Goal: Information Seeking & Learning: Learn about a topic

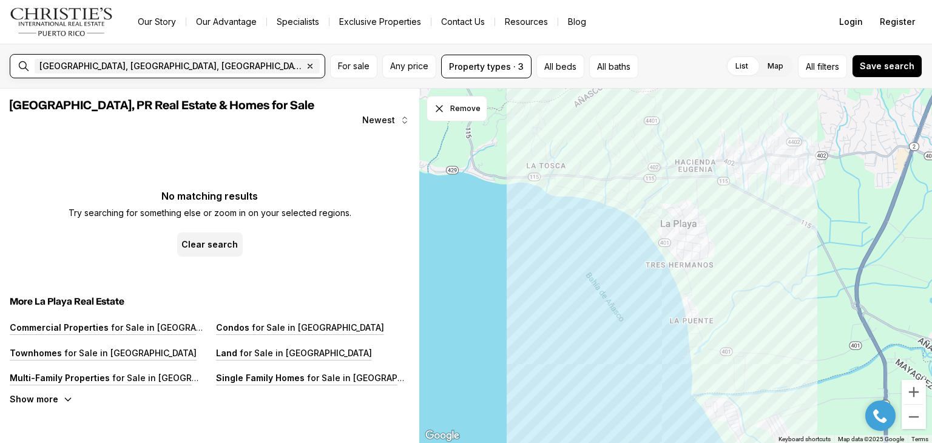
click at [308, 65] on icon "button" at bounding box center [310, 66] width 4 height 4
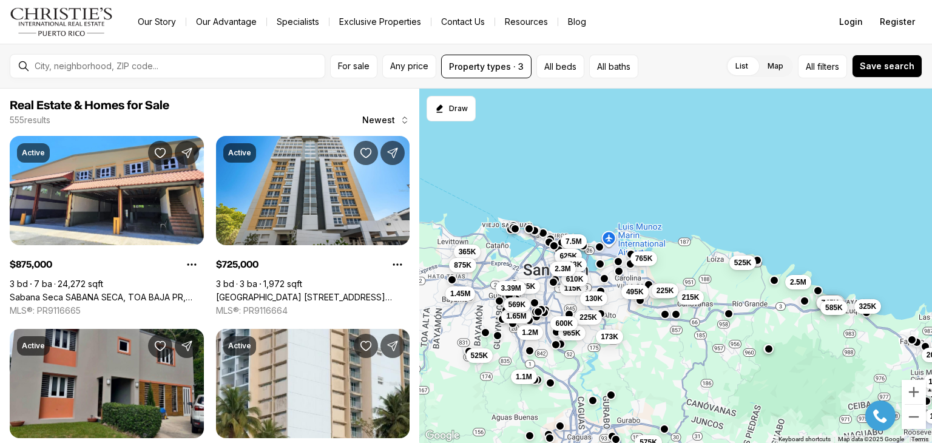
click at [870, 306] on span "325K" at bounding box center [867, 306] width 18 height 10
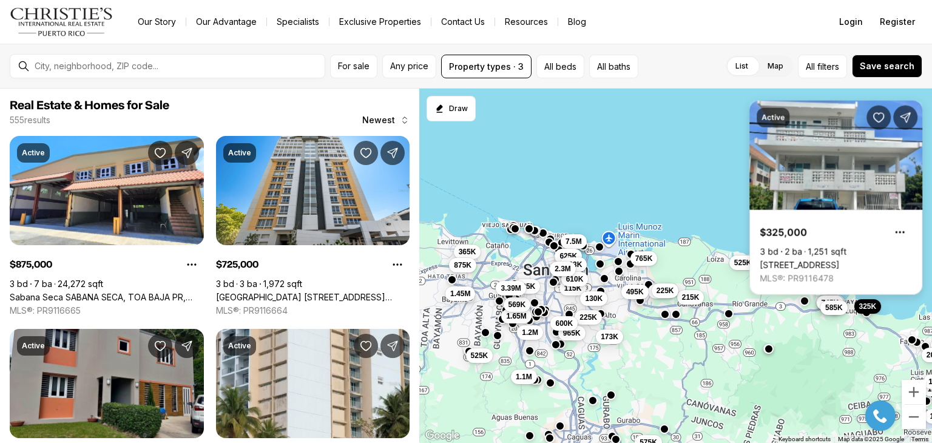
click at [839, 260] on link "[STREET_ADDRESS]" at bounding box center [798, 265] width 79 height 11
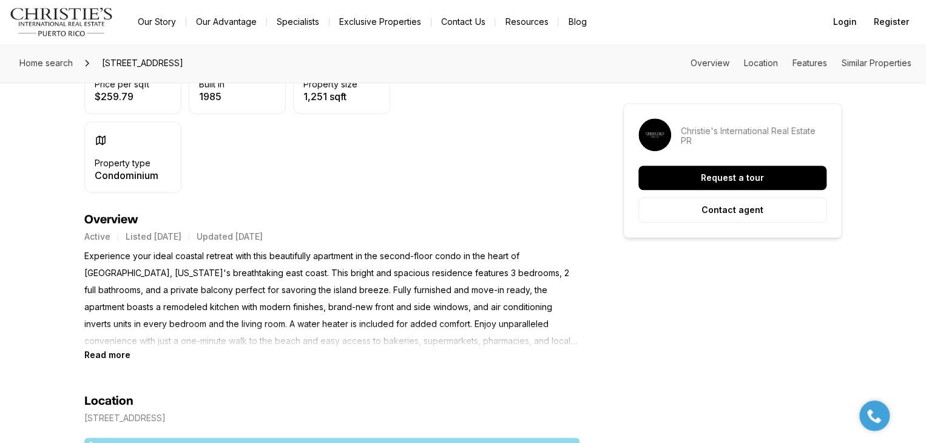
scroll to position [425, 0]
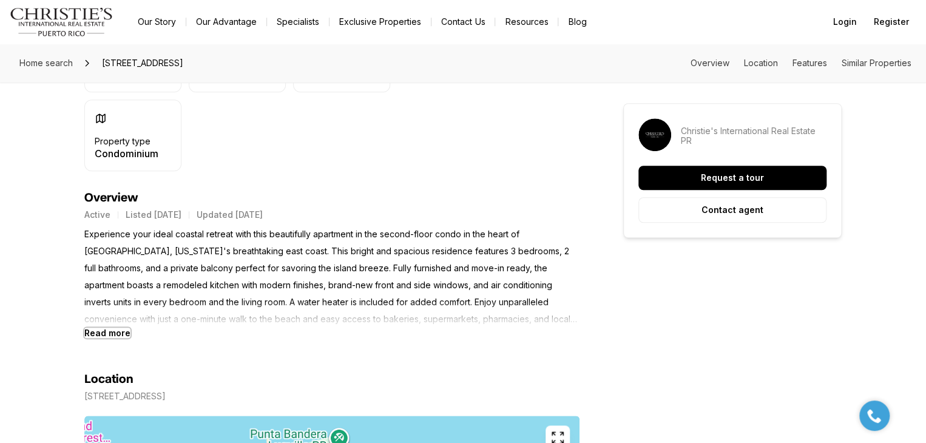
click at [90, 335] on b "Read more" at bounding box center [107, 333] width 46 height 10
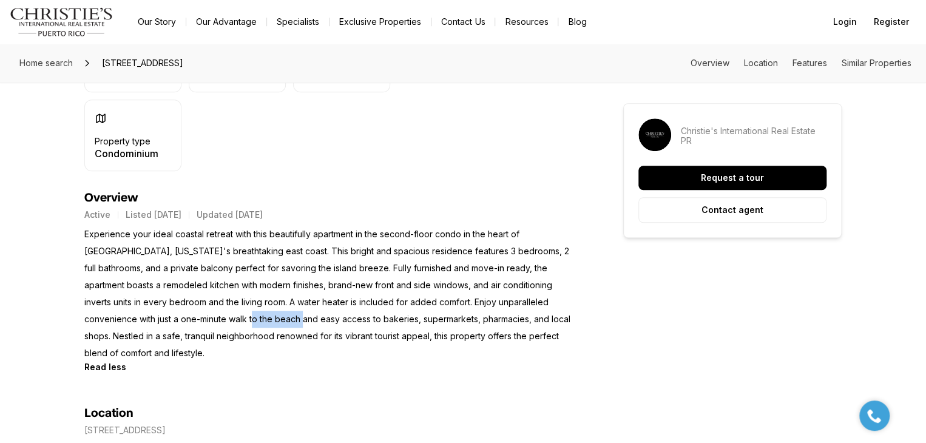
drag, startPoint x: 190, startPoint y: 318, endPoint x: 381, endPoint y: 318, distance: 190.5
click at [369, 318] on p "Experience your ideal coastal retreat with this beautifully apartment in the se…" at bounding box center [331, 294] width 495 height 136
click at [432, 311] on p "Experience your ideal coastal retreat with this beautifully apartment in the se…" at bounding box center [331, 294] width 495 height 136
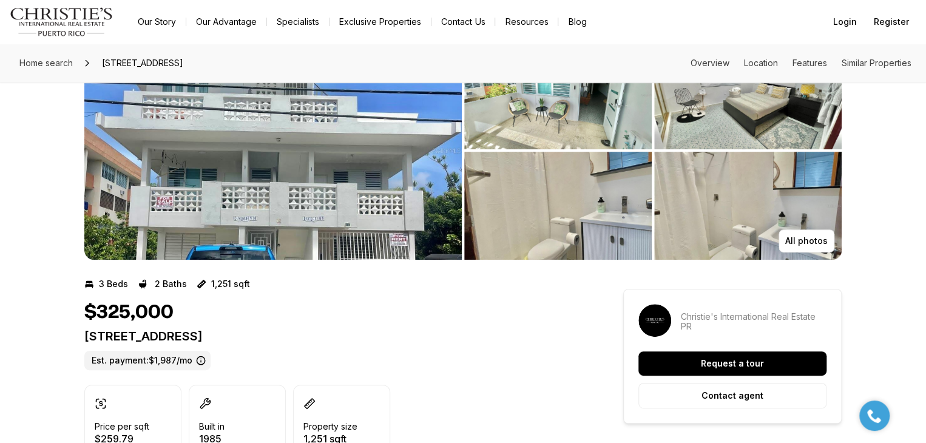
scroll to position [0, 0]
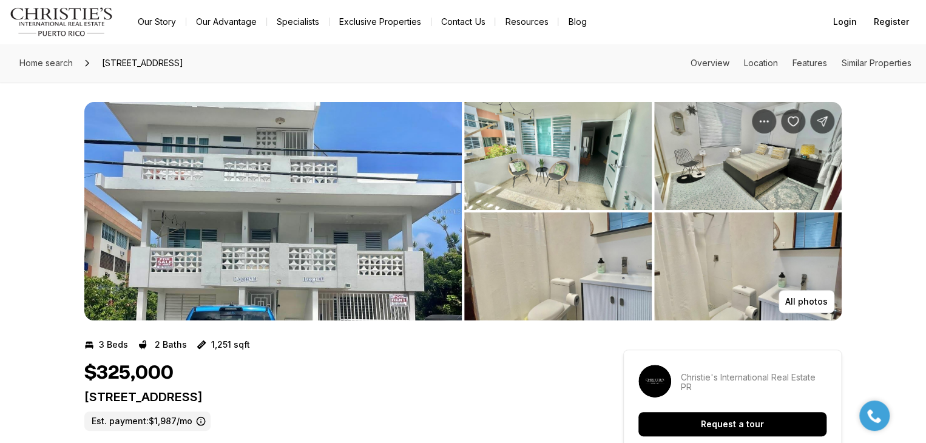
click at [342, 248] on img "View image gallery" at bounding box center [272, 211] width 377 height 218
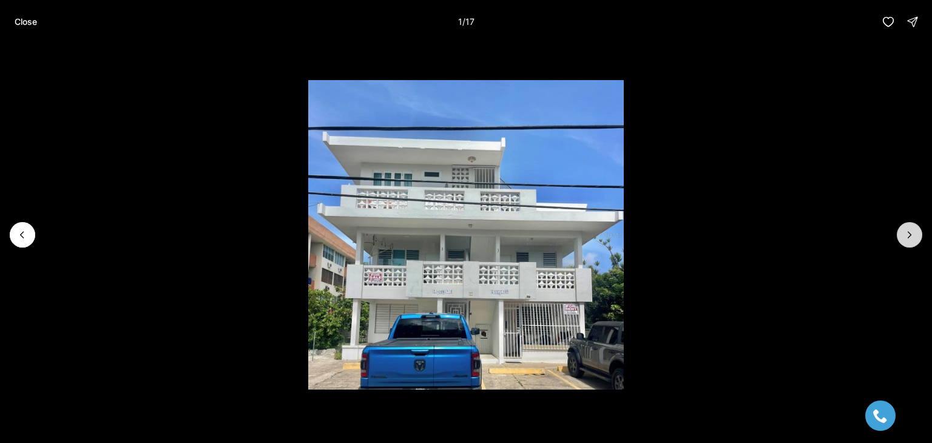
click at [906, 232] on icon "Next slide" at bounding box center [909, 235] width 12 height 12
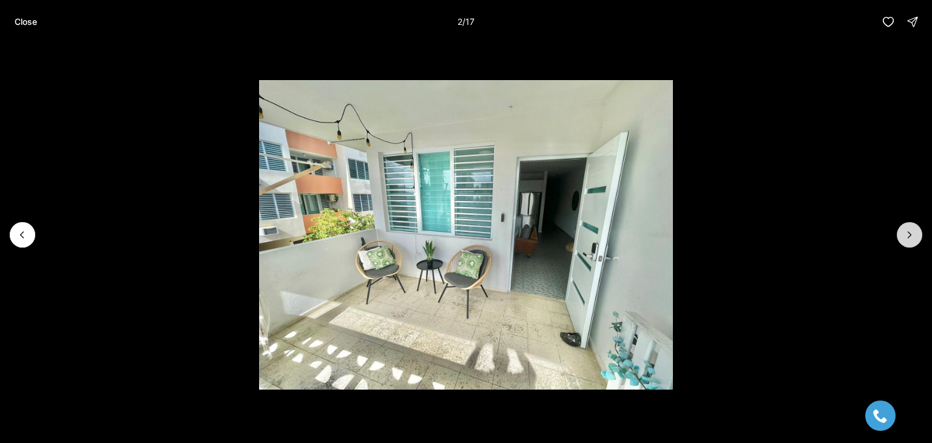
click at [906, 232] on icon "Next slide" at bounding box center [909, 235] width 12 height 12
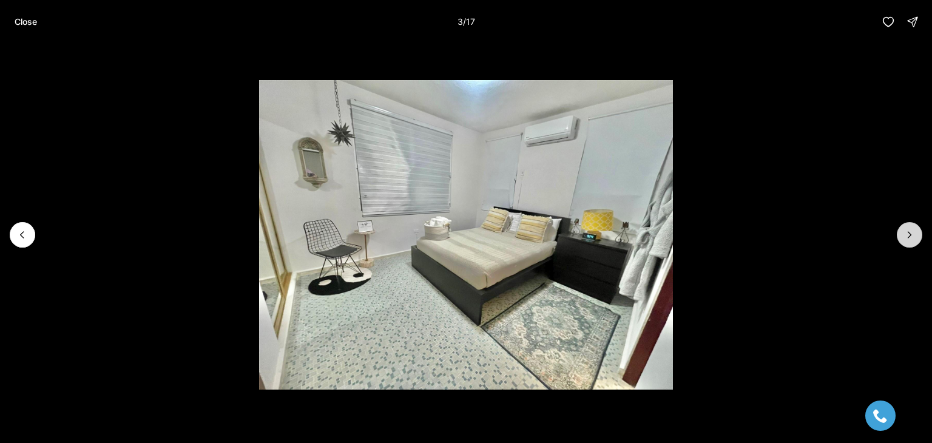
click at [906, 232] on icon "Next slide" at bounding box center [909, 235] width 12 height 12
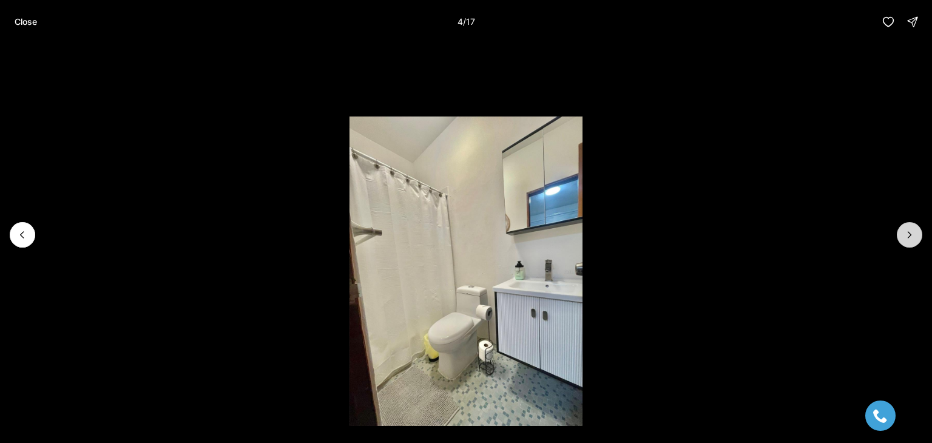
click at [906, 232] on icon "Next slide" at bounding box center [909, 235] width 12 height 12
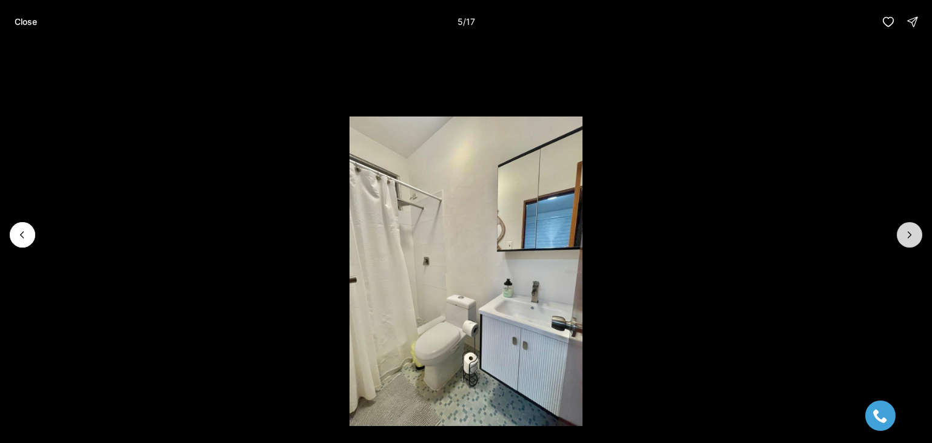
click at [906, 232] on icon "Next slide" at bounding box center [909, 235] width 12 height 12
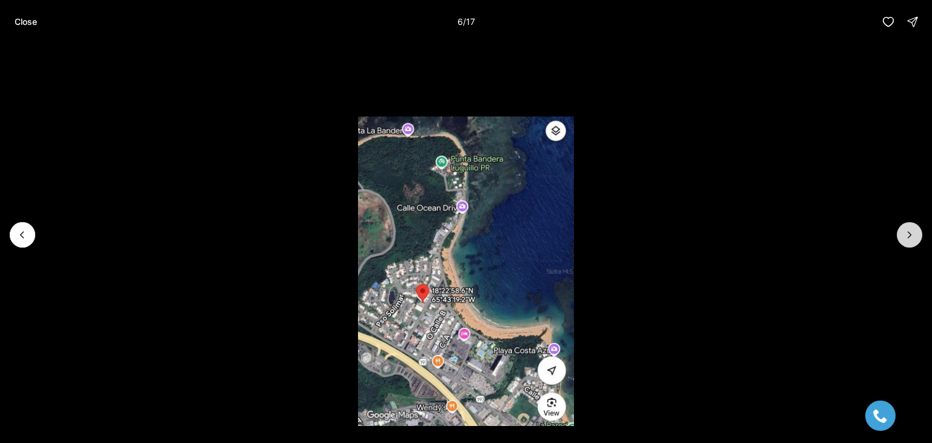
click at [906, 232] on icon "Next slide" at bounding box center [909, 235] width 12 height 12
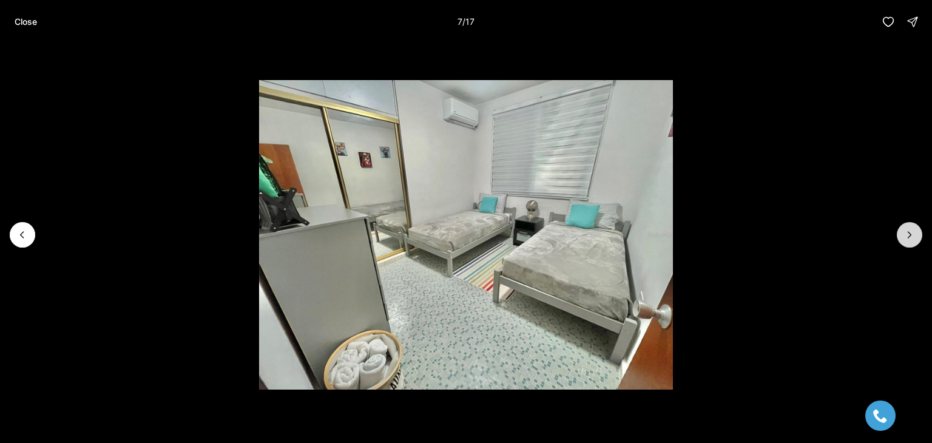
click at [906, 232] on icon "Next slide" at bounding box center [909, 235] width 12 height 12
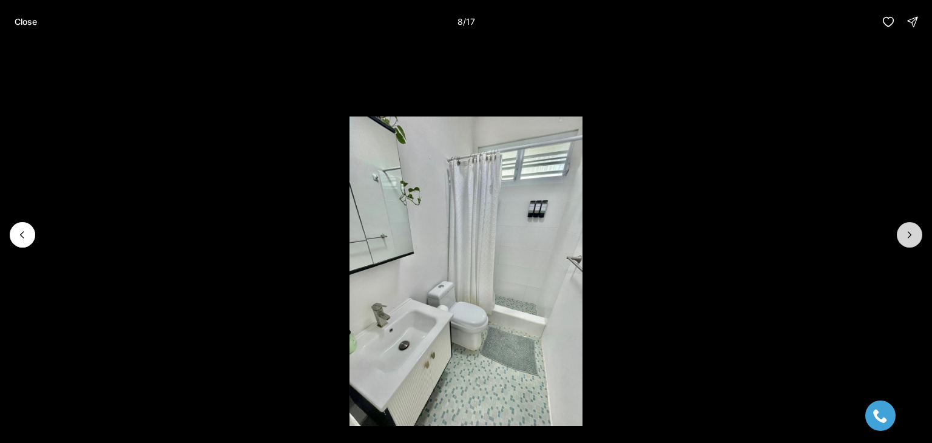
click at [906, 232] on icon "Next slide" at bounding box center [909, 235] width 12 height 12
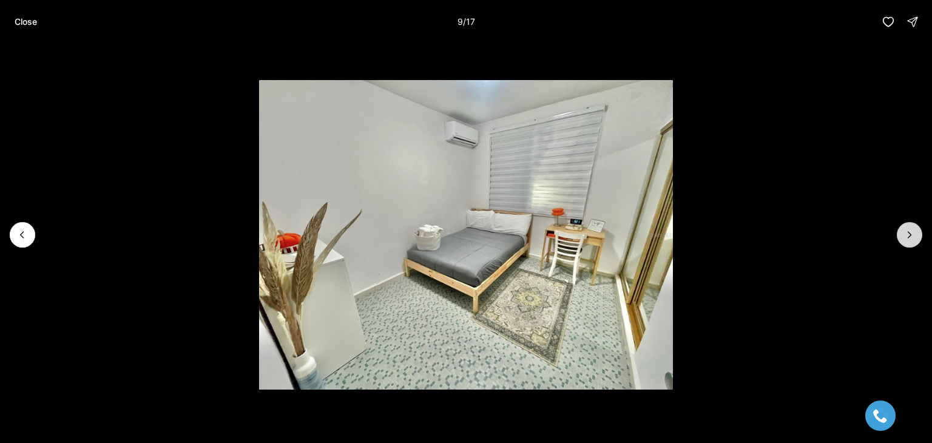
click at [906, 232] on icon "Next slide" at bounding box center [909, 235] width 12 height 12
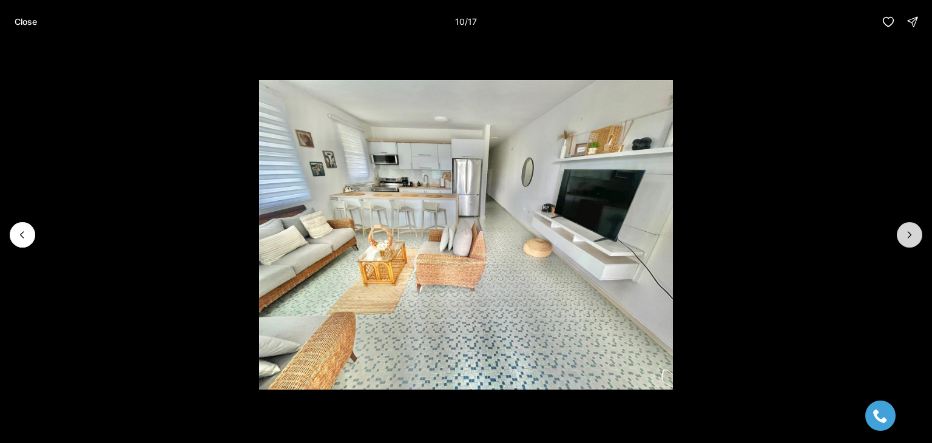
click at [906, 232] on icon "Next slide" at bounding box center [909, 235] width 12 height 12
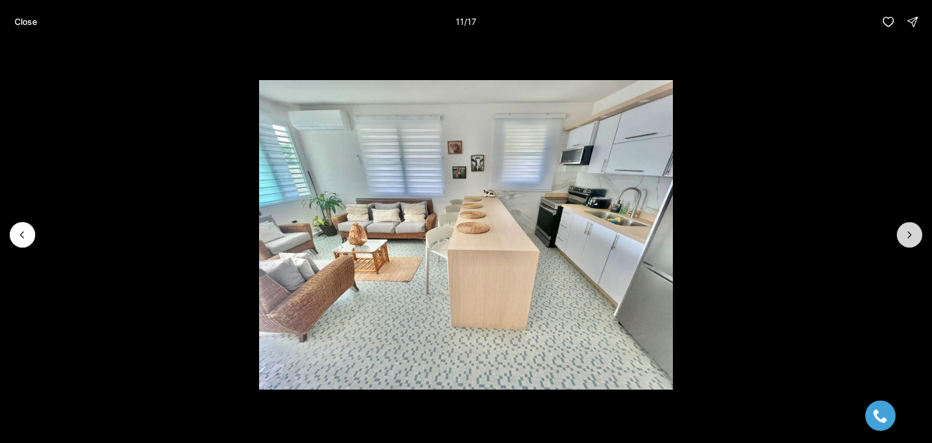
click at [906, 232] on icon "Next slide" at bounding box center [909, 235] width 12 height 12
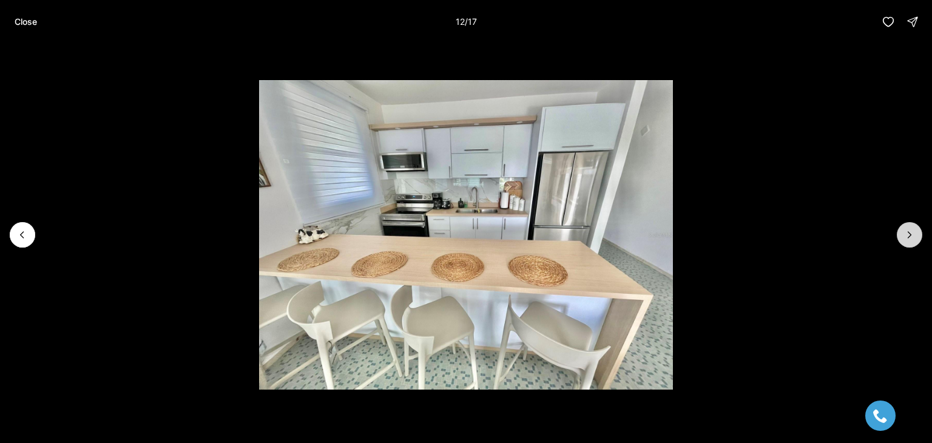
click at [906, 232] on icon "Next slide" at bounding box center [909, 235] width 12 height 12
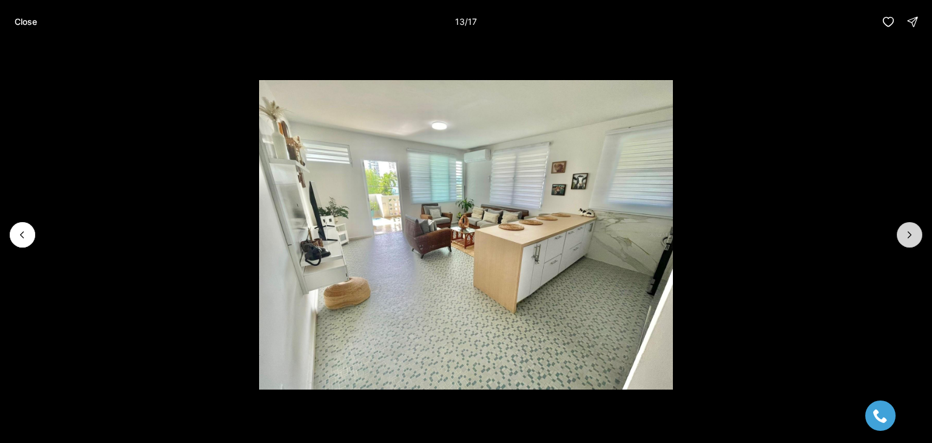
click at [906, 232] on icon "Next slide" at bounding box center [909, 235] width 12 height 12
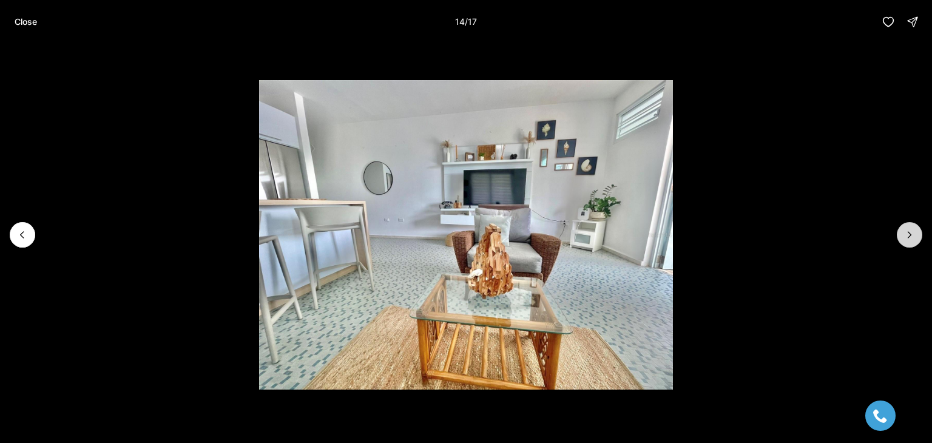
click at [906, 232] on icon "Next slide" at bounding box center [909, 235] width 12 height 12
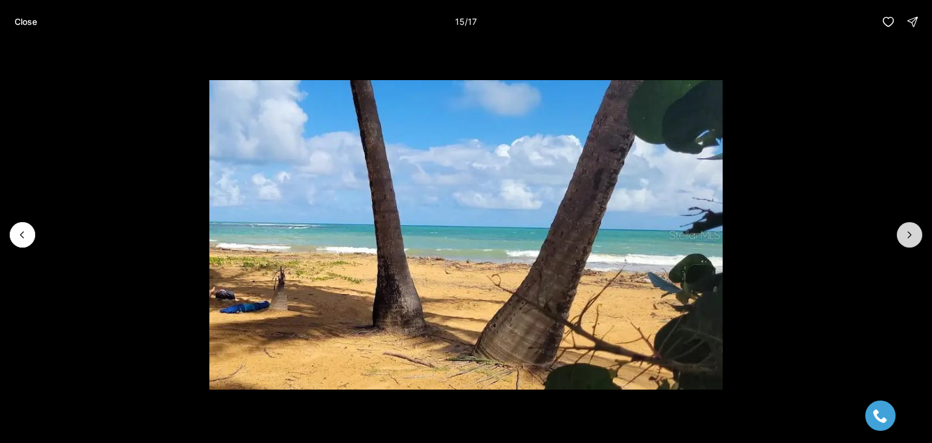
click at [906, 232] on icon "Next slide" at bounding box center [909, 235] width 12 height 12
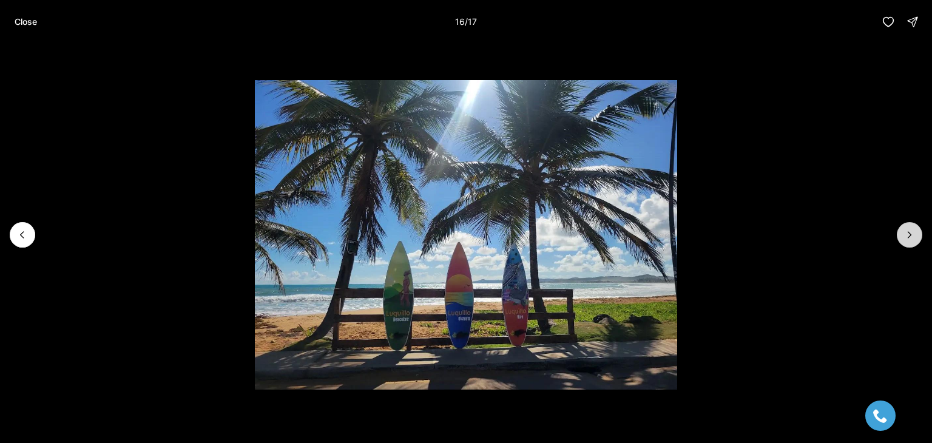
click at [917, 238] on button "Next slide" at bounding box center [909, 234] width 25 height 25
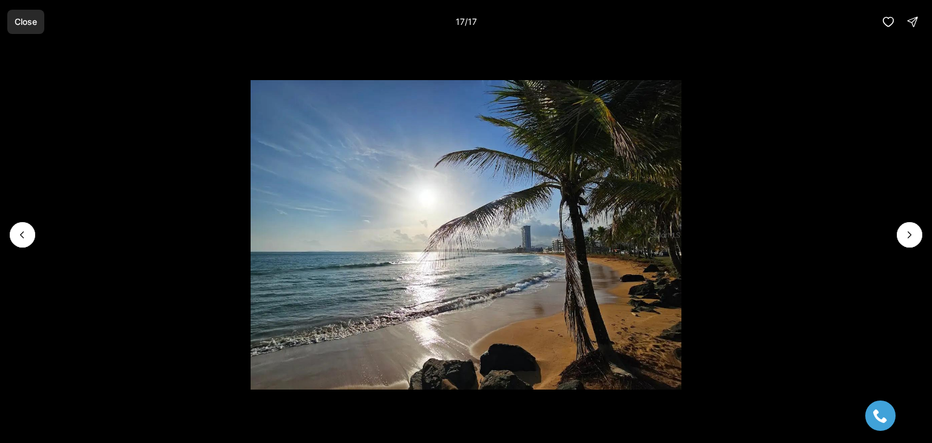
click at [27, 30] on button "Close" at bounding box center [25, 22] width 37 height 24
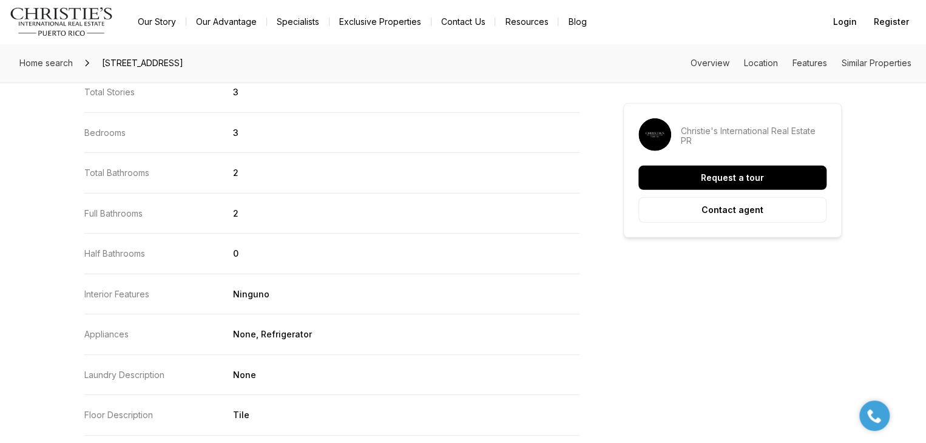
scroll to position [1713, 0]
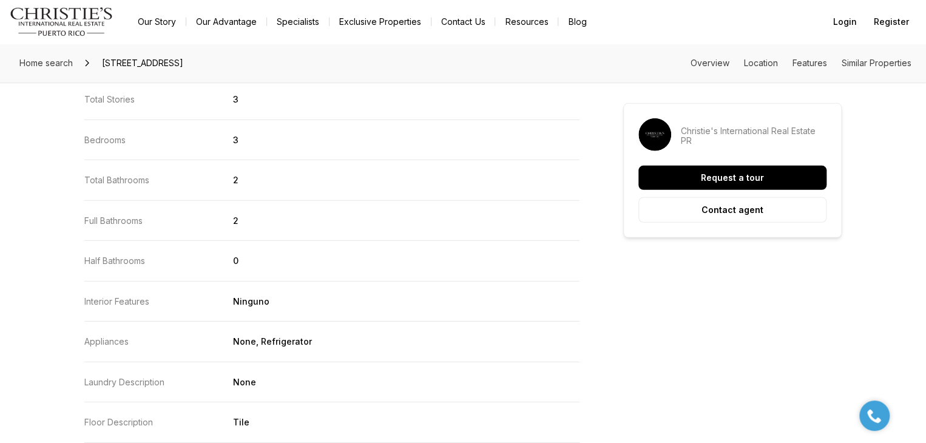
drag, startPoint x: 45, startPoint y: 261, endPoint x: 38, endPoint y: 284, distance: 23.8
click at [38, 284] on div "Home search 201 OCEAN DRIVE #714, LUQUILLO PR, 00773 Overview Location Features…" at bounding box center [463, 13] width 926 height 3365
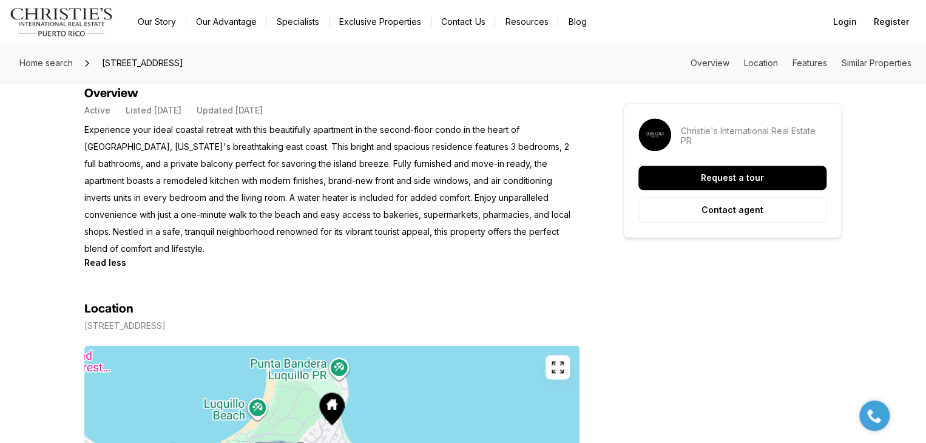
scroll to position [514, 0]
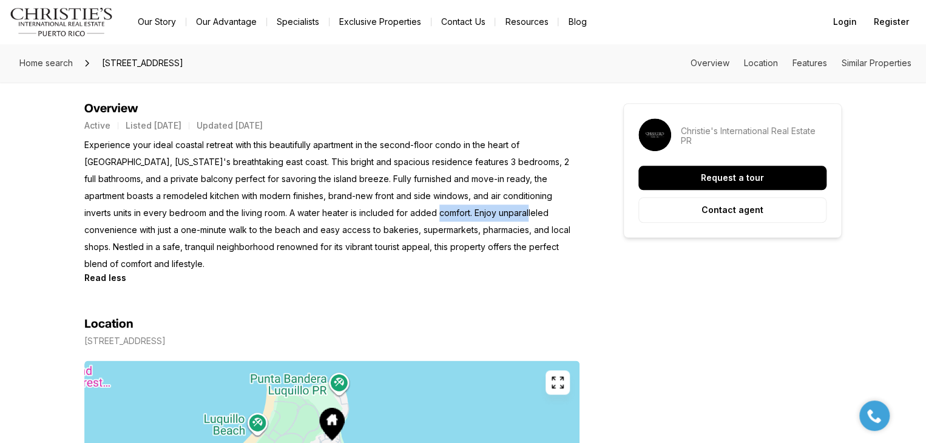
drag, startPoint x: 445, startPoint y: 209, endPoint x: 486, endPoint y: 212, distance: 40.7
click at [486, 212] on p "Experience your ideal coastal retreat with this beautifully apartment in the se…" at bounding box center [331, 204] width 495 height 136
click at [493, 212] on p "Experience your ideal coastal retreat with this beautifully apartment in the se…" at bounding box center [331, 204] width 495 height 136
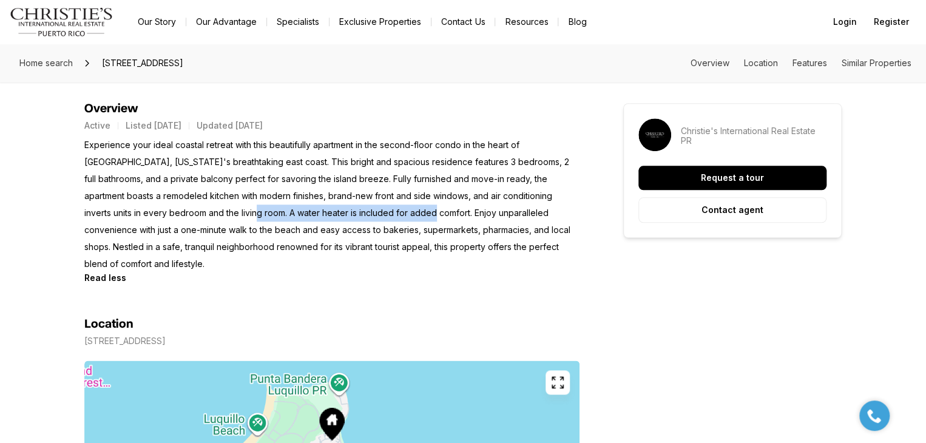
drag, startPoint x: 206, startPoint y: 211, endPoint x: 384, endPoint y: 209, distance: 177.7
click at [384, 209] on p "Experience your ideal coastal retreat with this beautifully apartment in the se…" at bounding box center [331, 204] width 495 height 136
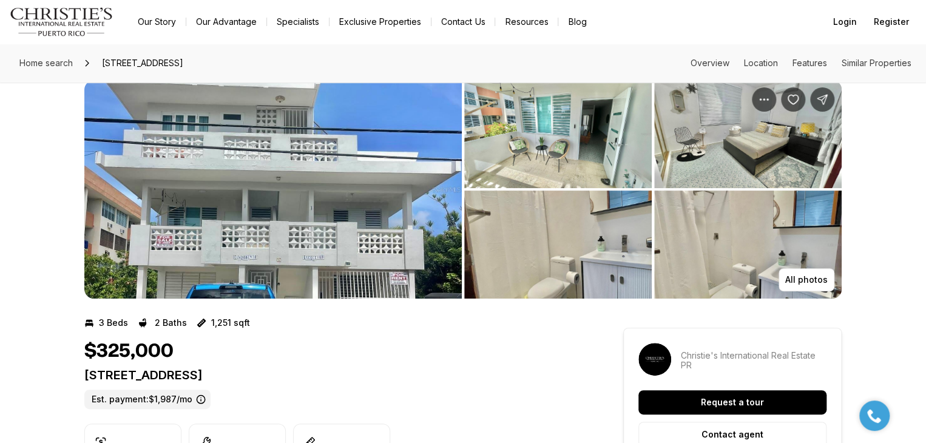
scroll to position [0, 0]
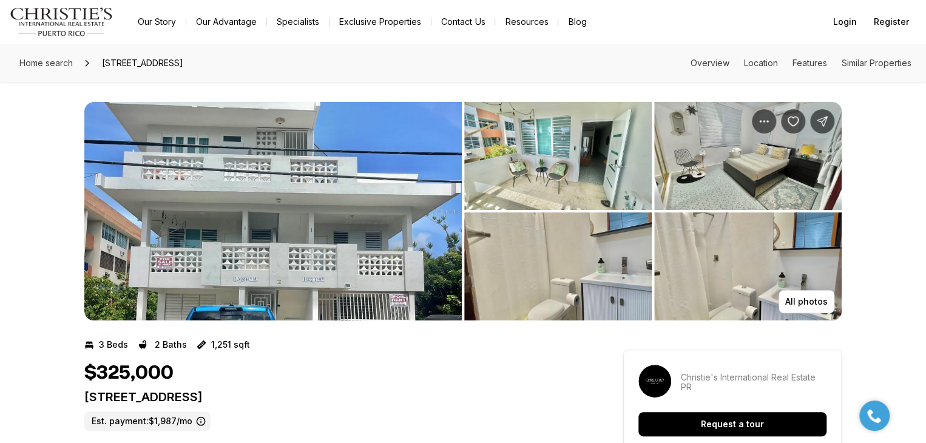
click at [385, 258] on img "View image gallery" at bounding box center [272, 211] width 377 height 218
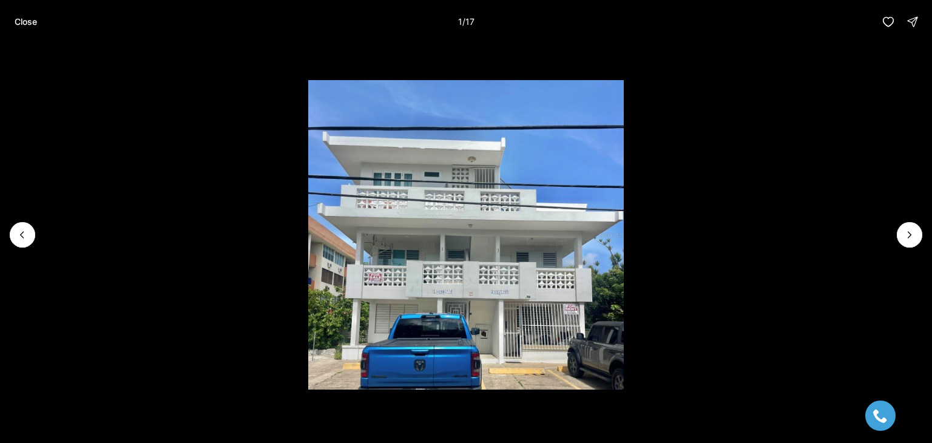
click at [892, 236] on li "1 of 17" at bounding box center [466, 235] width 932 height 382
click at [901, 239] on button "Next slide" at bounding box center [909, 234] width 25 height 25
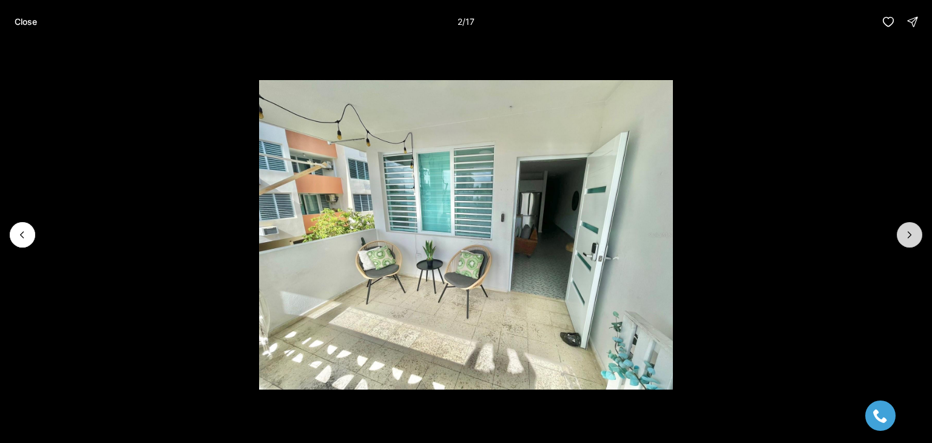
click at [901, 239] on button "Next slide" at bounding box center [909, 234] width 25 height 25
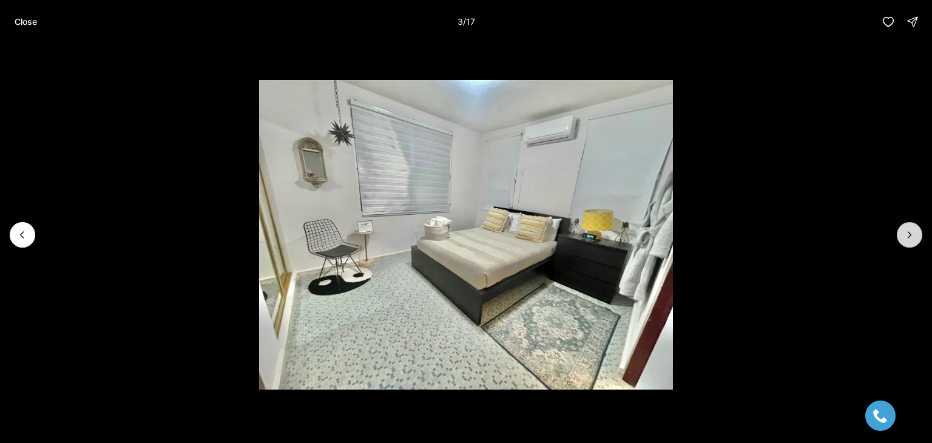
click at [901, 239] on button "Next slide" at bounding box center [909, 234] width 25 height 25
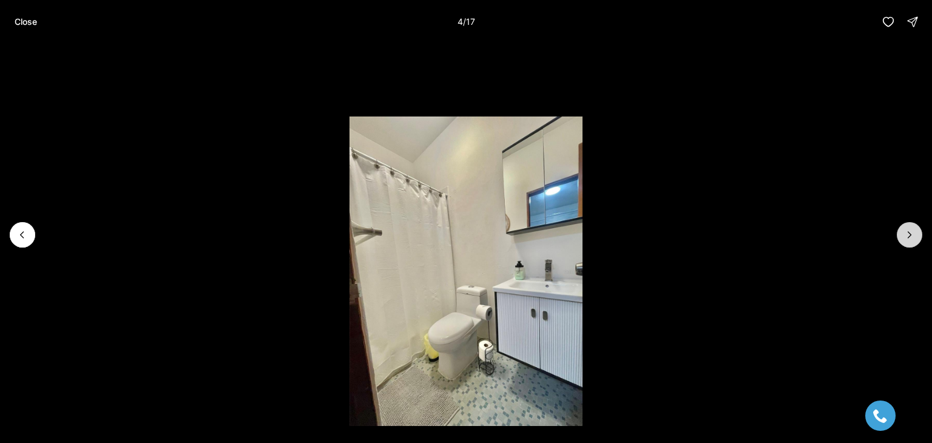
click at [901, 239] on button "Next slide" at bounding box center [909, 234] width 25 height 25
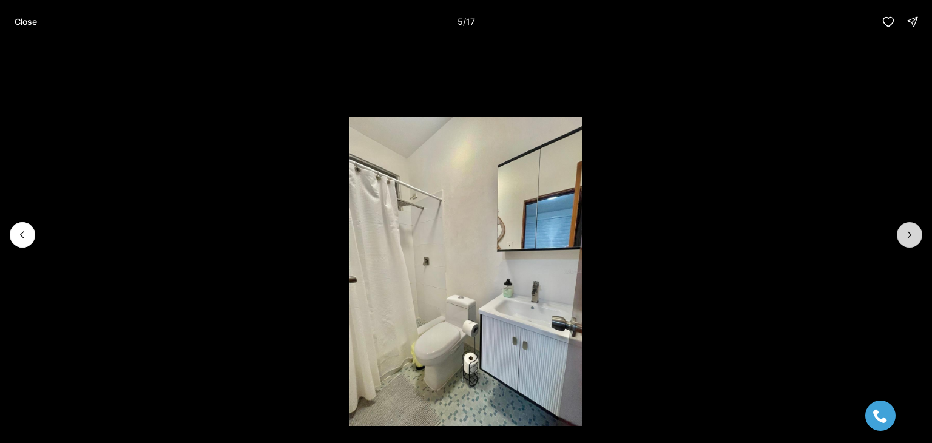
click at [901, 239] on button "Next slide" at bounding box center [909, 234] width 25 height 25
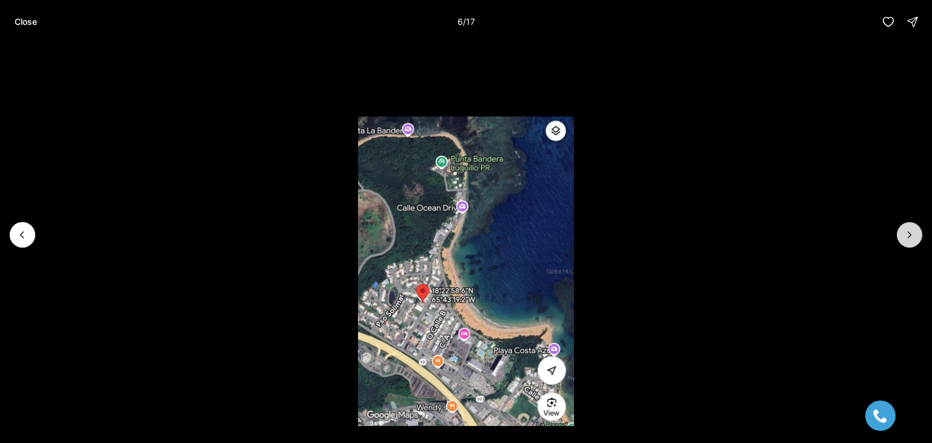
click at [901, 239] on button "Next slide" at bounding box center [909, 234] width 25 height 25
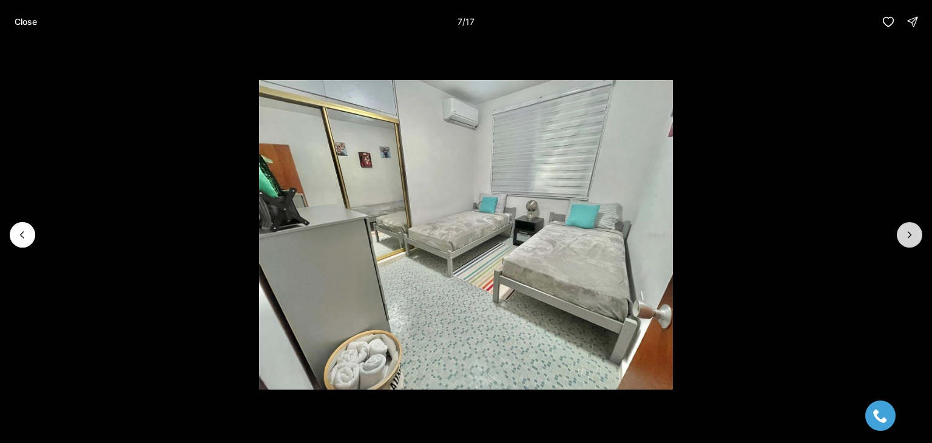
click at [901, 239] on button "Next slide" at bounding box center [909, 234] width 25 height 25
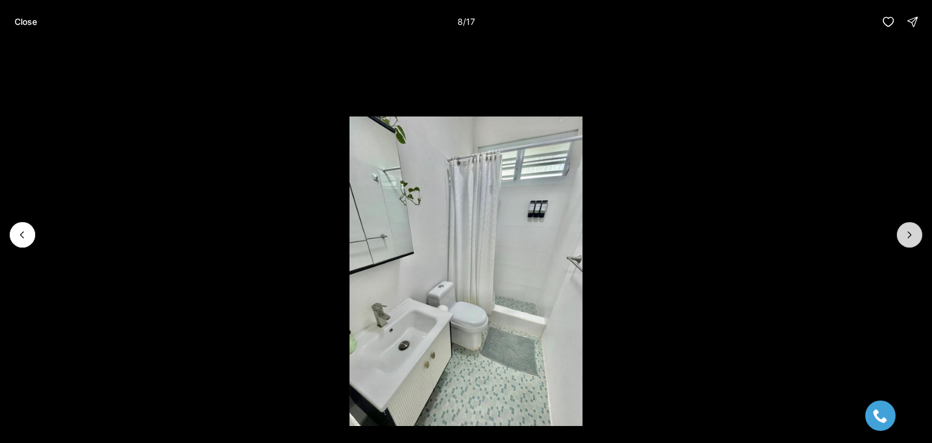
click at [901, 239] on button "Next slide" at bounding box center [909, 234] width 25 height 25
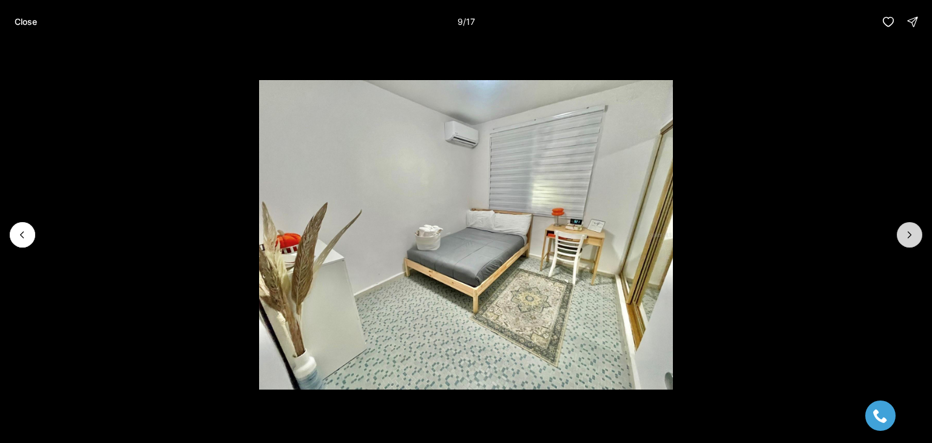
click at [901, 239] on button "Next slide" at bounding box center [909, 234] width 25 height 25
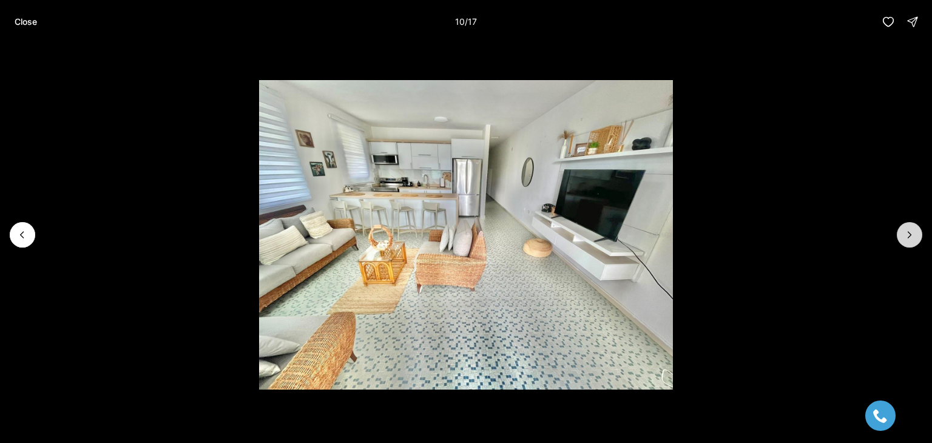
click at [901, 239] on button "Next slide" at bounding box center [909, 234] width 25 height 25
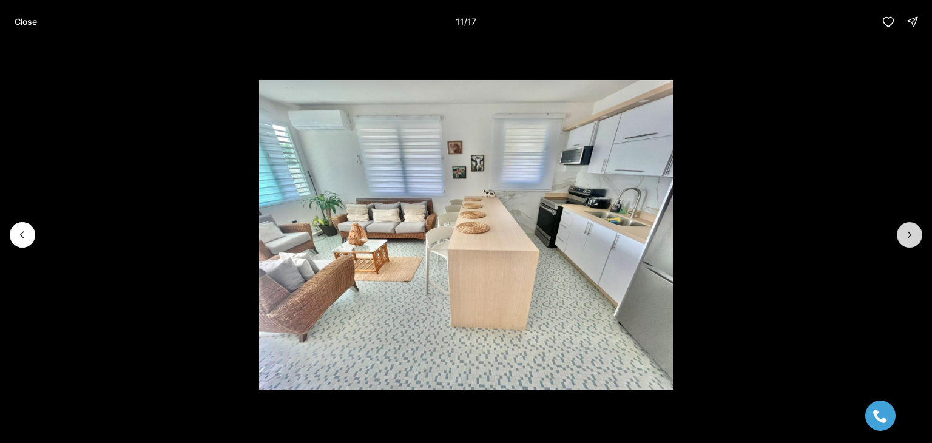
click at [901, 239] on button "Next slide" at bounding box center [909, 234] width 25 height 25
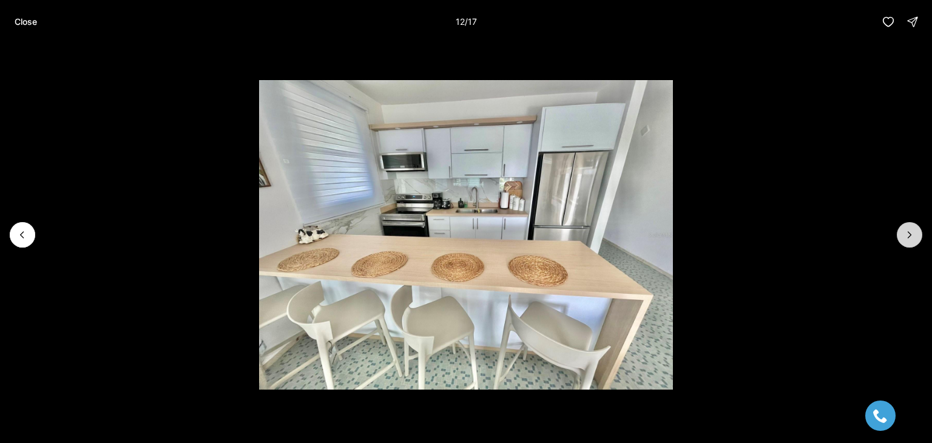
click at [901, 239] on button "Next slide" at bounding box center [909, 234] width 25 height 25
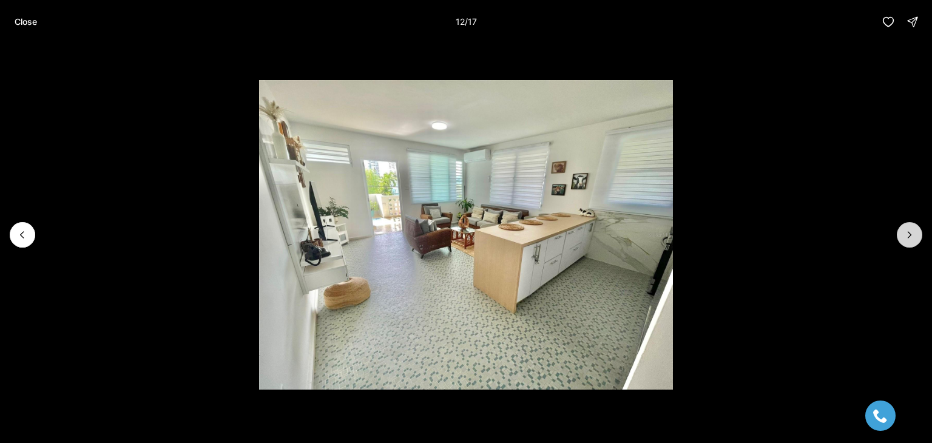
click at [901, 239] on button "Next slide" at bounding box center [909, 234] width 25 height 25
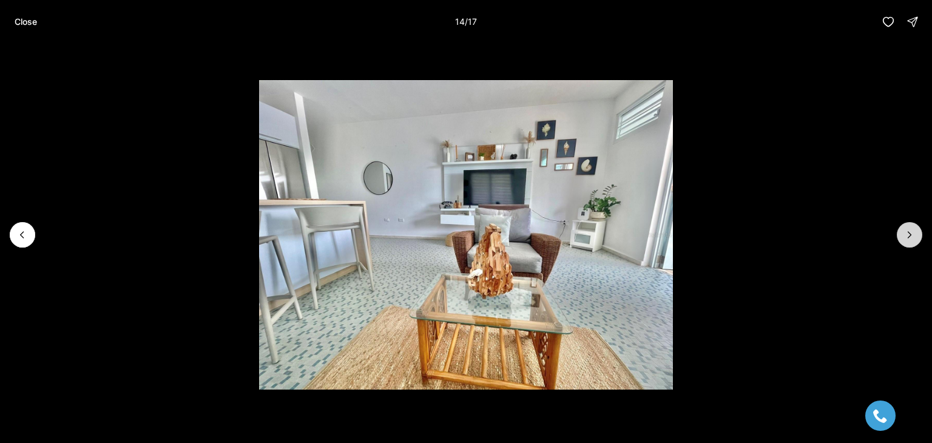
click at [901, 239] on button "Next slide" at bounding box center [909, 234] width 25 height 25
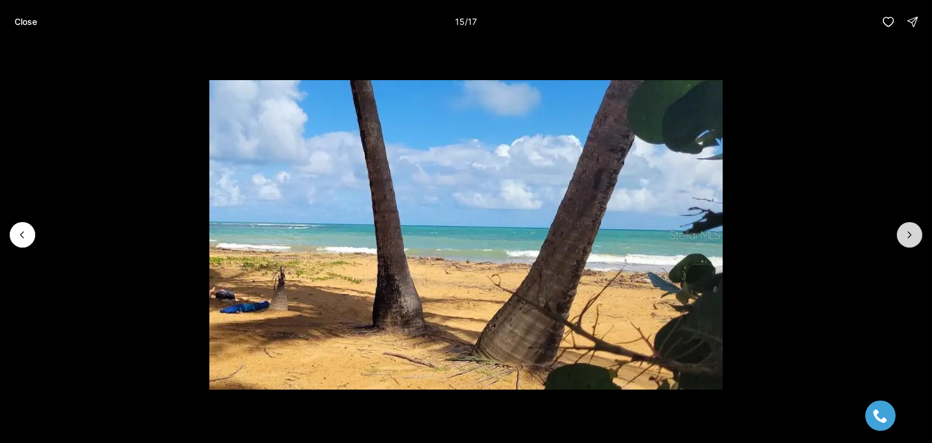
click at [901, 239] on button "Next slide" at bounding box center [909, 234] width 25 height 25
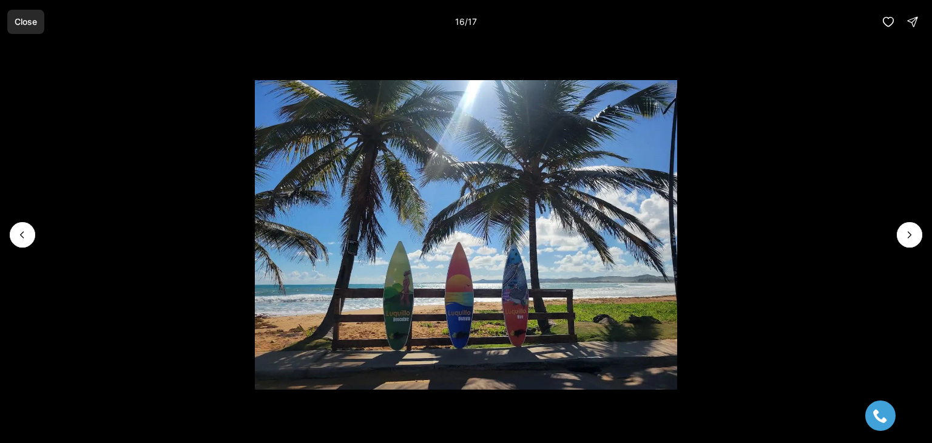
click at [34, 20] on p "Close" at bounding box center [26, 22] width 22 height 10
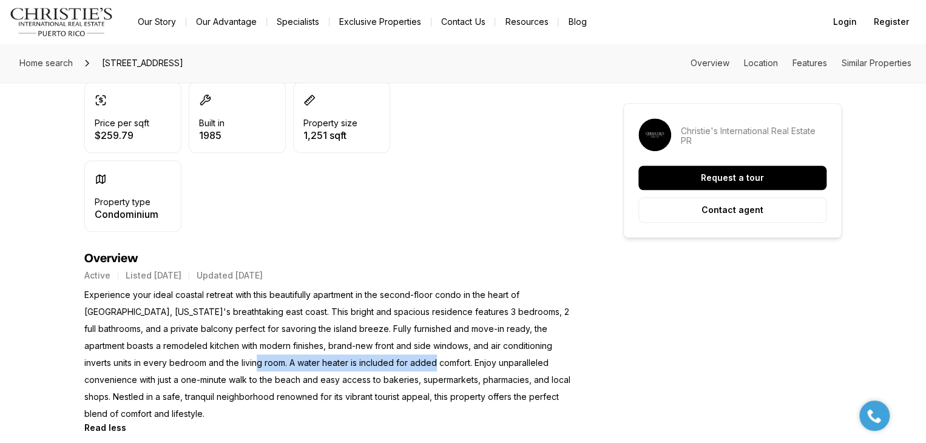
scroll to position [485, 0]
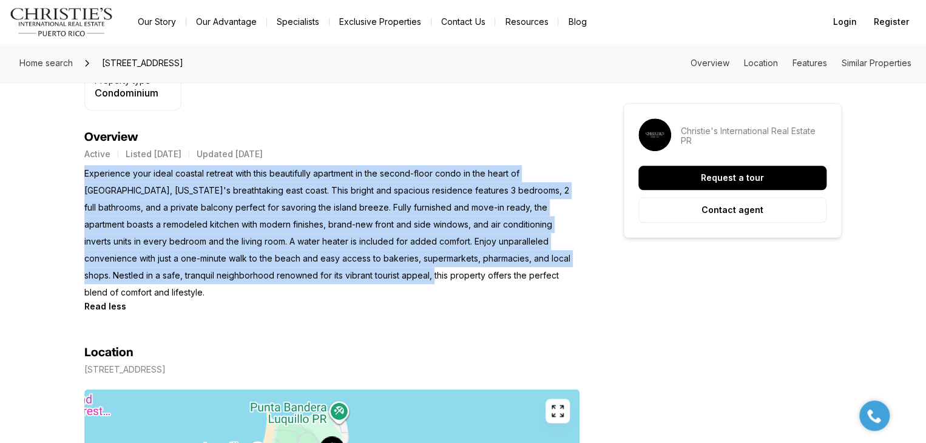
drag, startPoint x: 77, startPoint y: 177, endPoint x: 403, endPoint y: 285, distance: 343.4
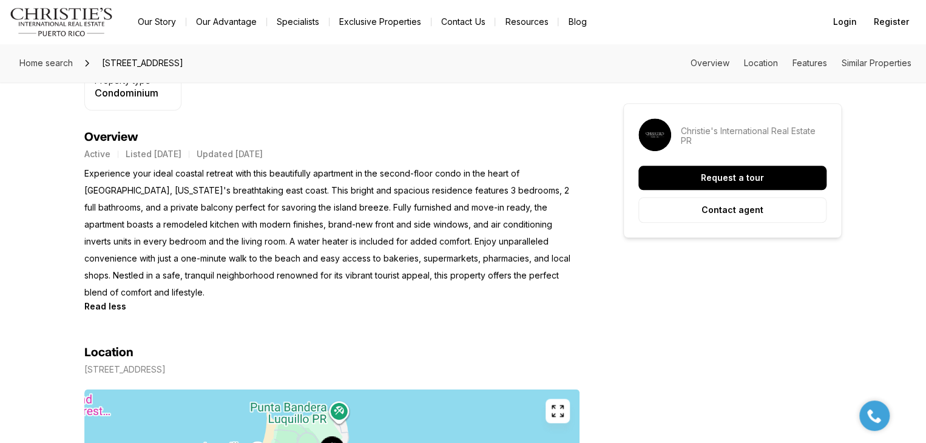
click at [403, 301] on div "Read less" at bounding box center [331, 306] width 495 height 10
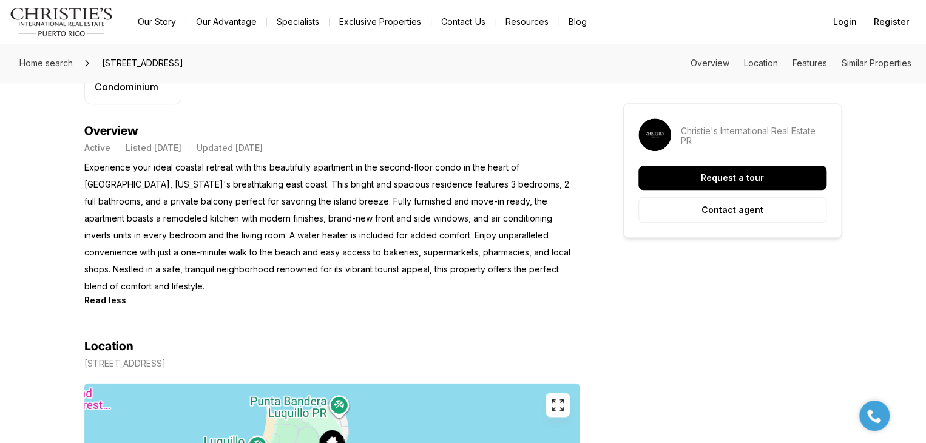
scroll to position [495, 0]
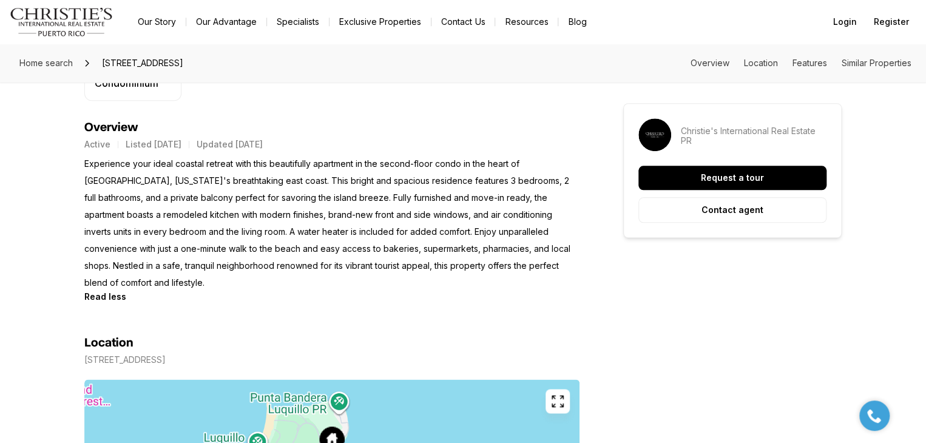
drag, startPoint x: 508, startPoint y: 210, endPoint x: 515, endPoint y: 210, distance: 6.7
click at [509, 210] on p "Experience your ideal coastal retreat with this beautifully apartment in the se…" at bounding box center [331, 223] width 495 height 136
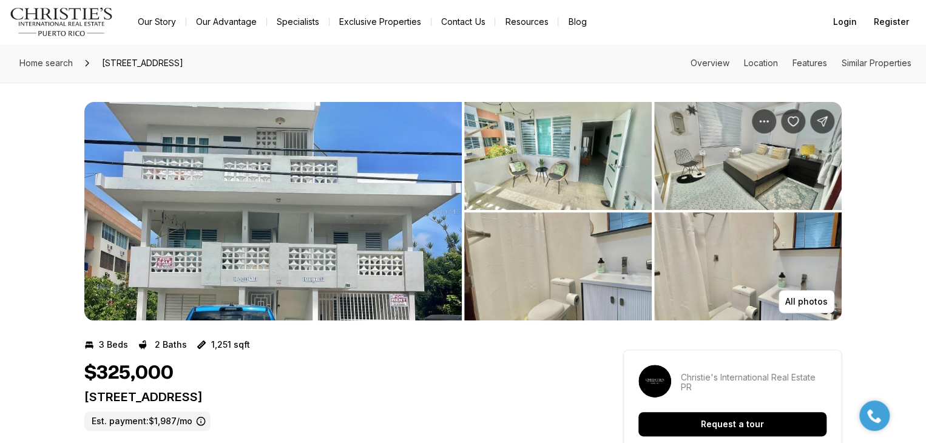
scroll to position [0, 0]
drag, startPoint x: 643, startPoint y: 68, endPoint x: 636, endPoint y: 69, distance: 7.3
click at [643, 68] on div "Home search 201 OCEAN DRIVE #714, LUQUILLO PR, 00773 Overview Location Features…" at bounding box center [463, 63] width 926 height 39
